Goal: Consume media (video, audio)

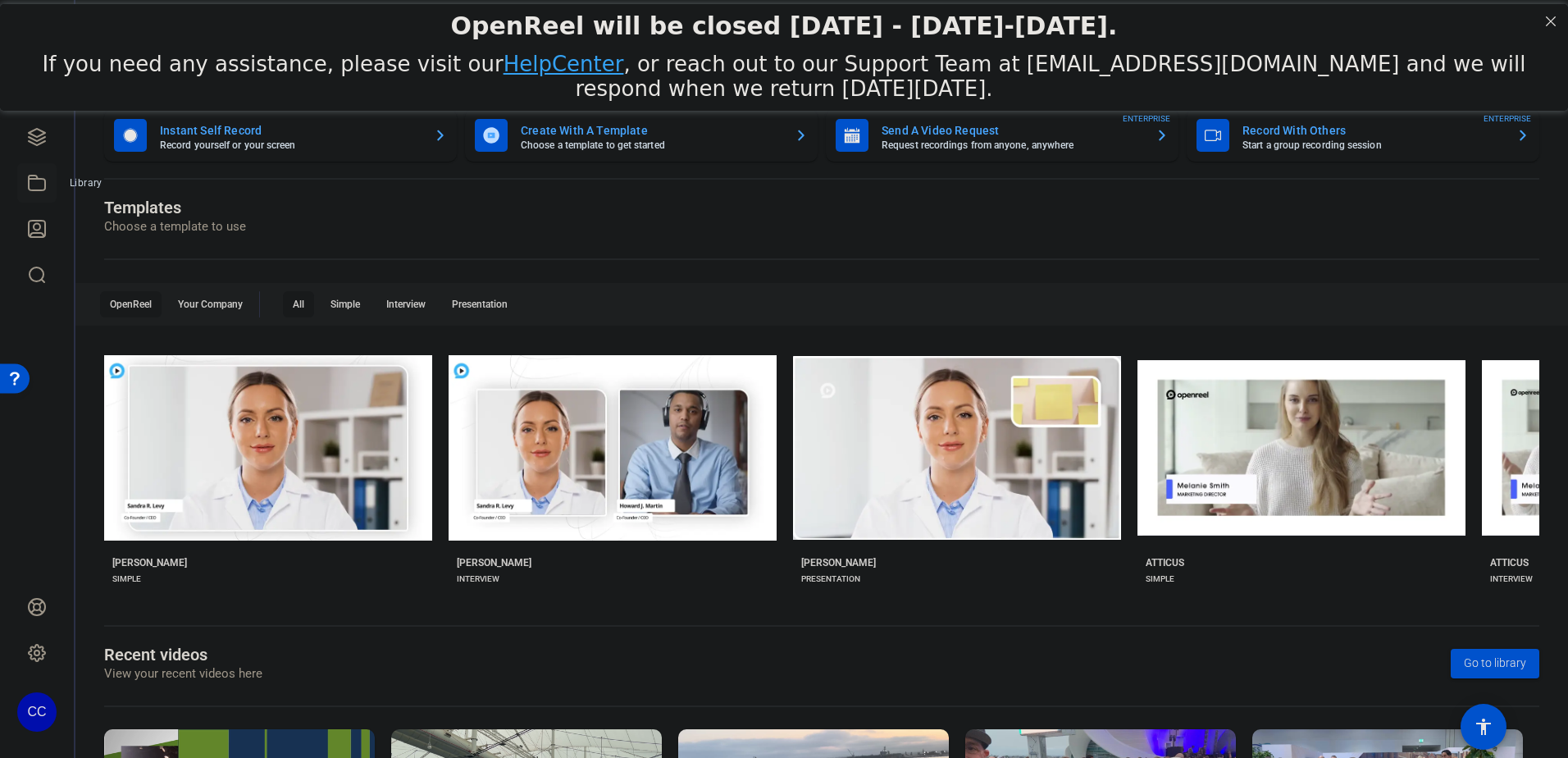
click at [41, 186] on icon at bounding box center [36, 182] width 20 height 20
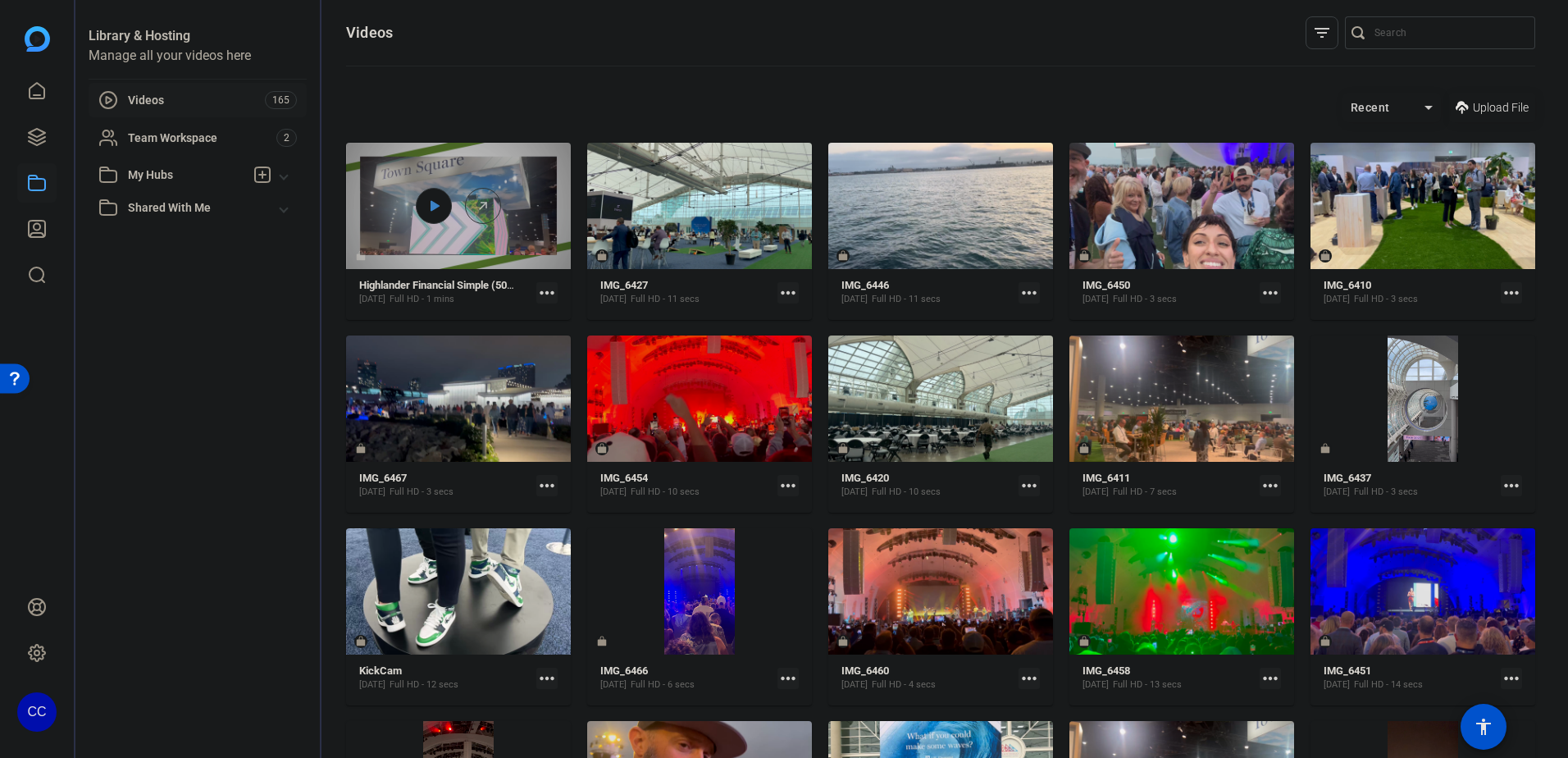
click at [438, 200] on icon at bounding box center [433, 206] width 13 height 20
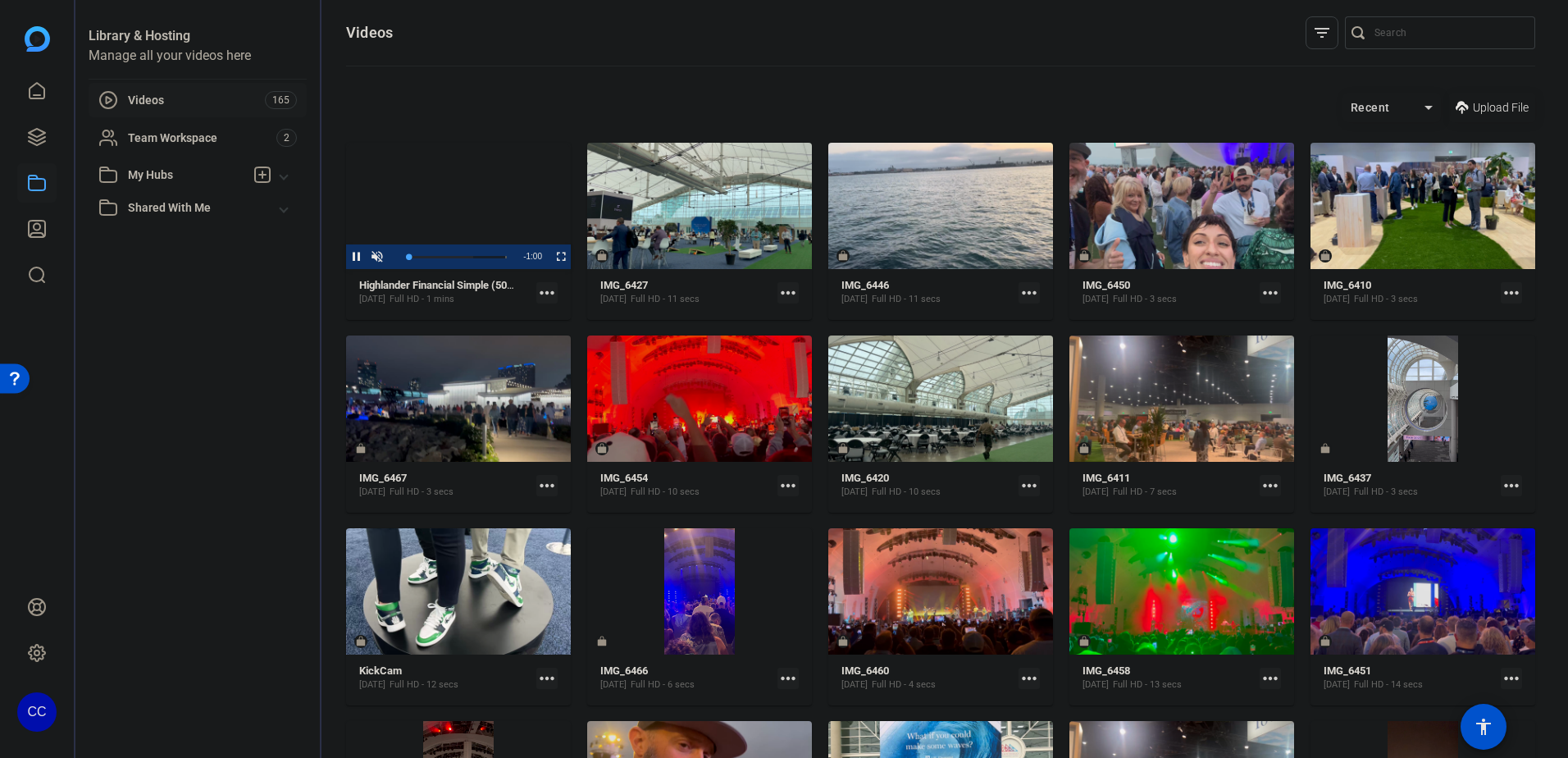
click at [543, 288] on mat-icon "more_horiz" at bounding box center [547, 293] width 22 height 22
click at [551, 254] on div at bounding box center [784, 379] width 1568 height 758
click at [550, 256] on span "Video Player" at bounding box center [550, 256] width 0 height 24
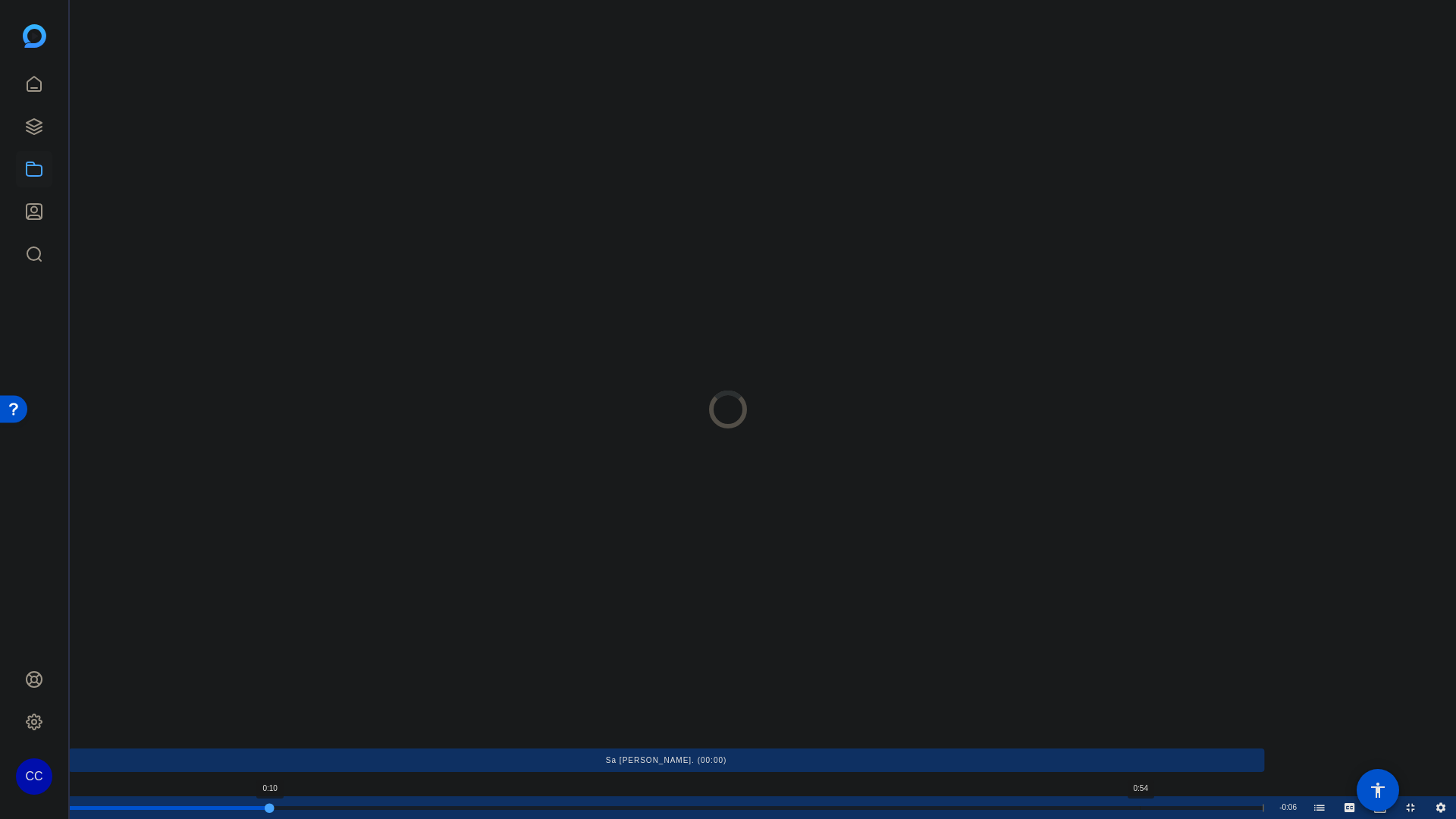
click at [1140, 700] on div "Progress Bar" at bounding box center [667, 807] width 1197 height 7
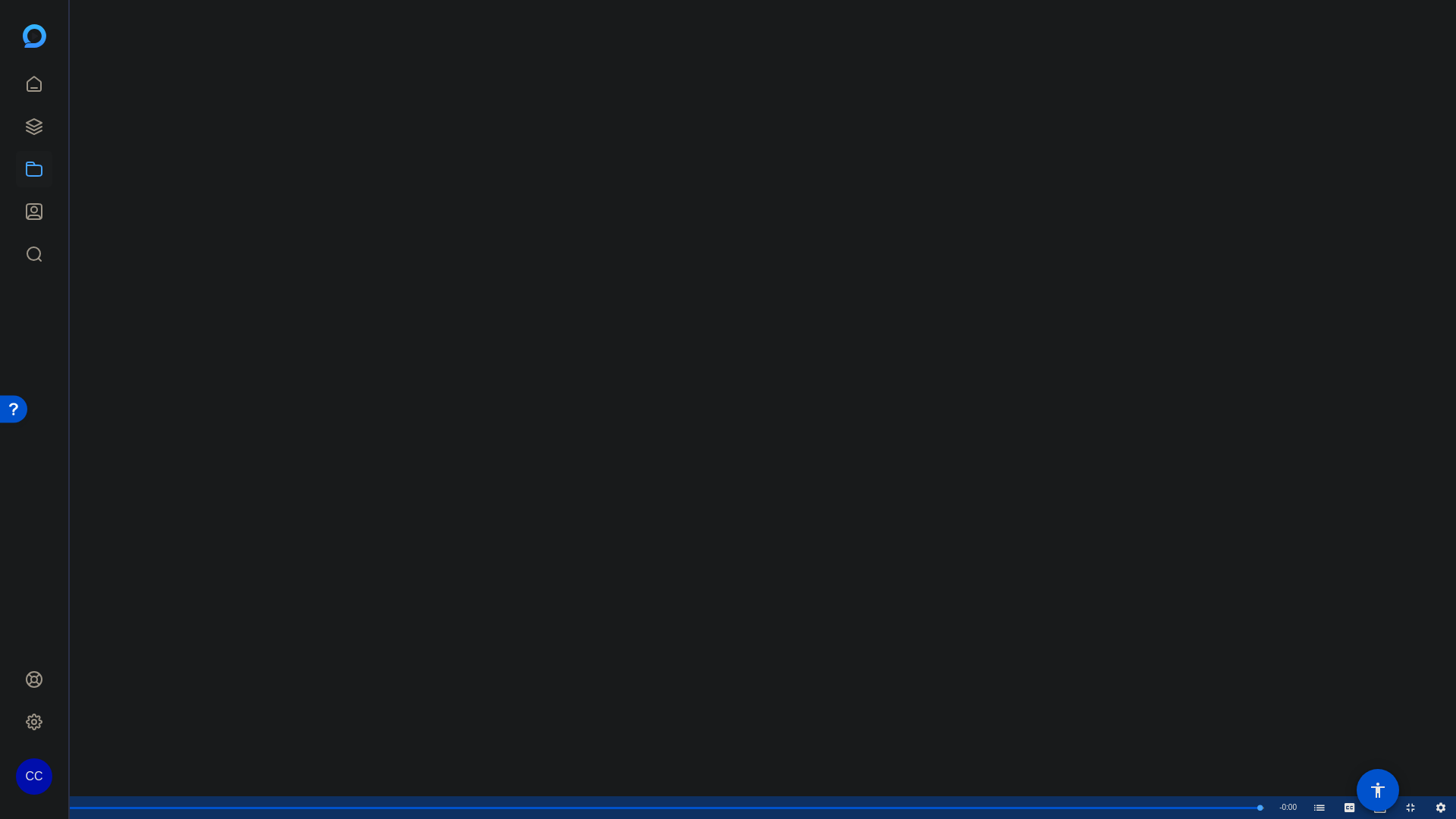
click at [972, 352] on video "Video Player" at bounding box center [728, 410] width 1456 height 819
click at [1396, 700] on span "Video Player" at bounding box center [1396, 808] width 0 height 22
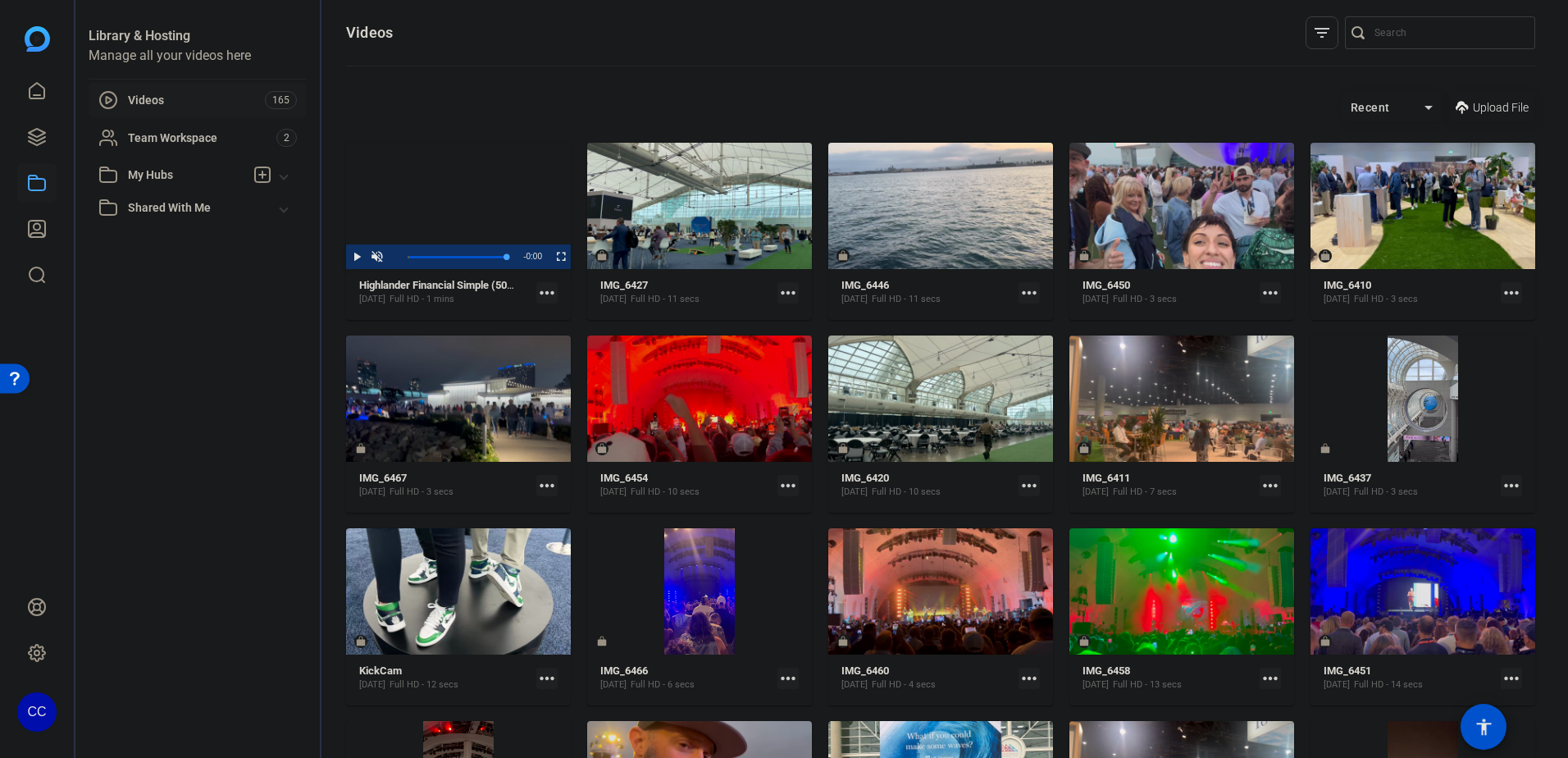
click at [546, 290] on mat-icon "more_horiz" at bounding box center [547, 293] width 22 height 22
click at [567, 320] on span "Edit in Creator" at bounding box center [582, 316] width 68 height 20
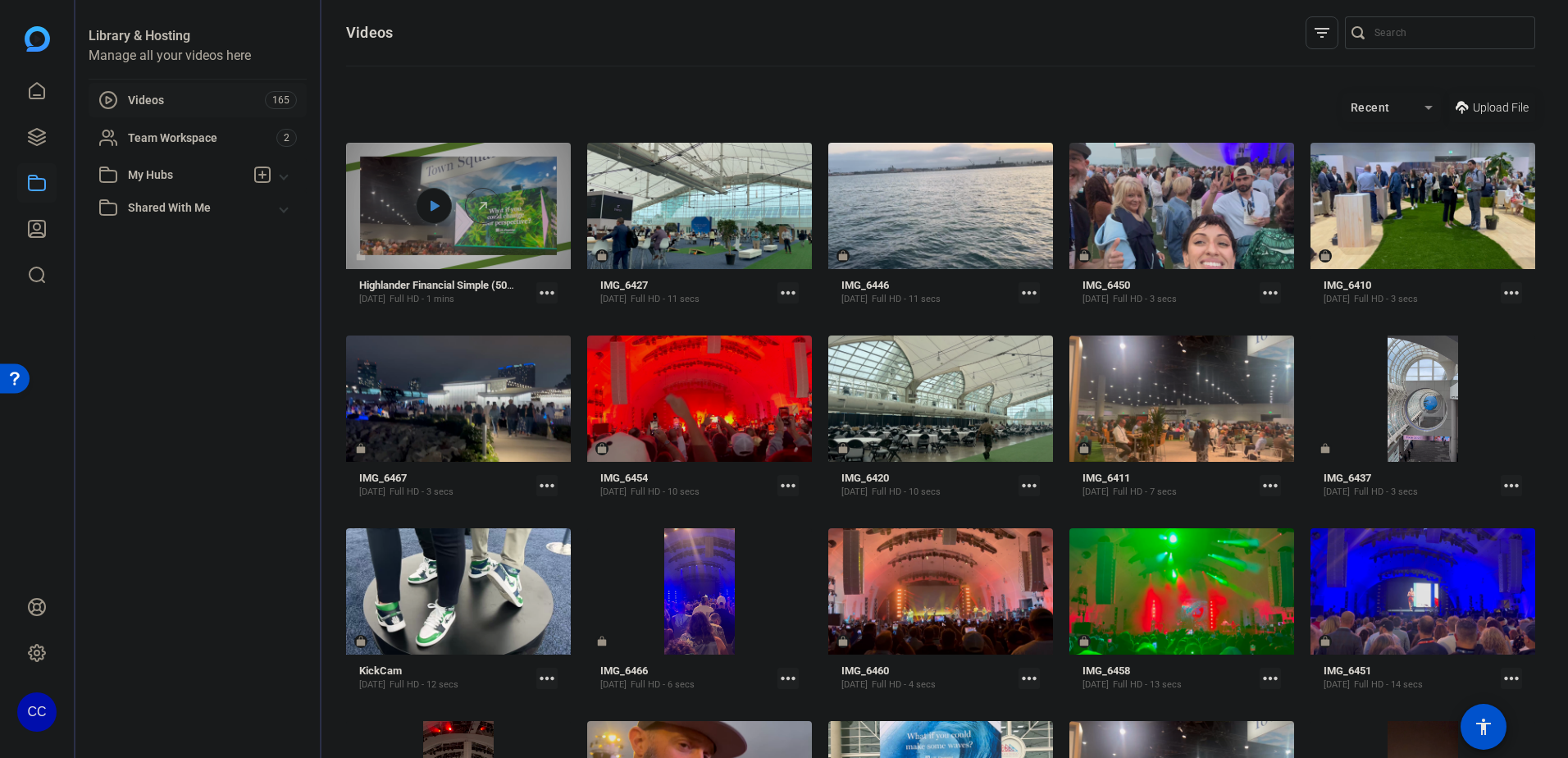
click at [438, 201] on icon at bounding box center [433, 206] width 13 height 20
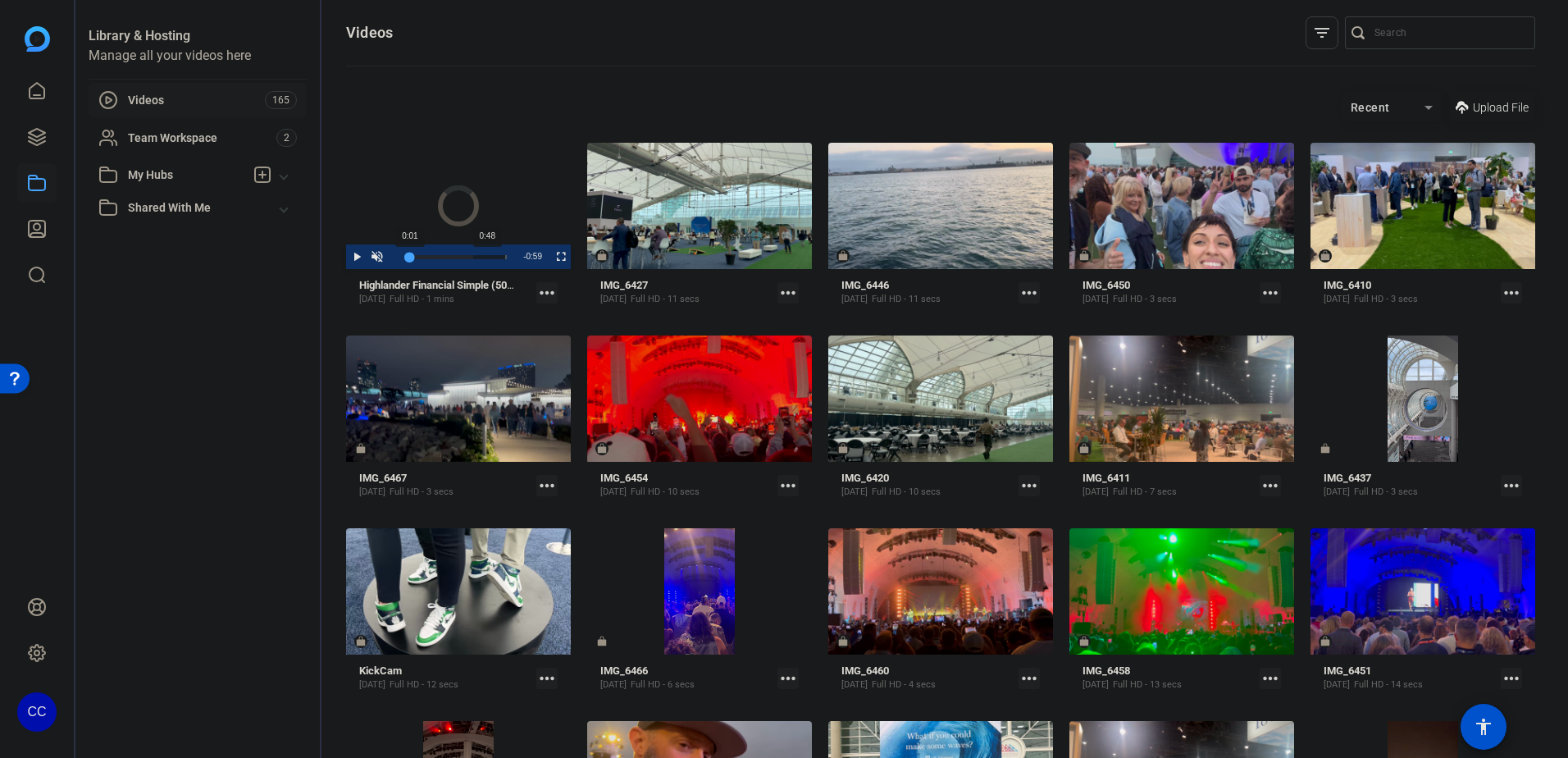
click at [484, 255] on div "Loaded : 65.98% 0:48 0:01 Sa sam. (00:00)" at bounding box center [457, 257] width 99 height 4
